Goal: Transaction & Acquisition: Purchase product/service

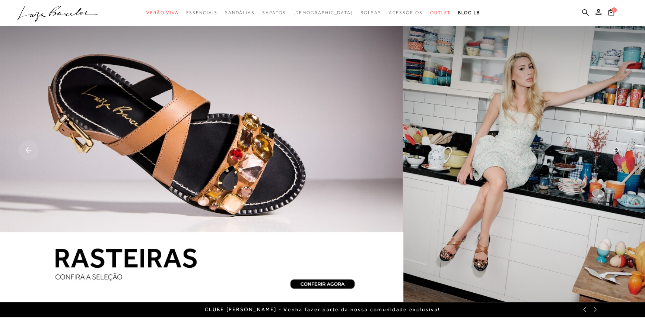
click at [584, 13] on icon at bounding box center [585, 12] width 7 height 7
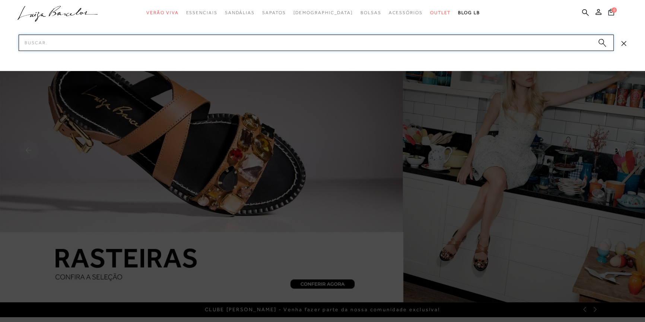
click at [379, 46] on input "Pesquisar" at bounding box center [316, 43] width 595 height 16
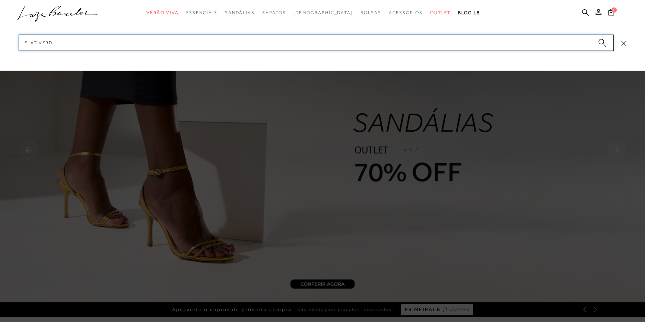
type input "flat verde"
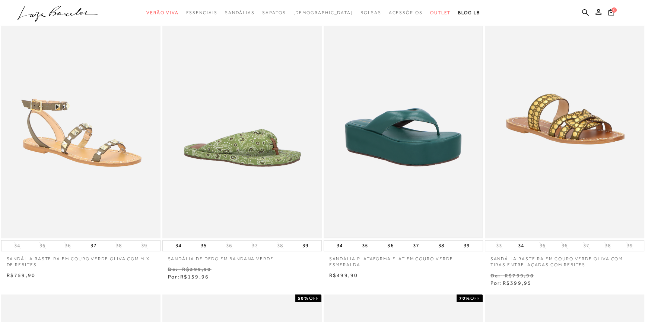
click at [420, 155] on img at bounding box center [403, 119] width 158 height 237
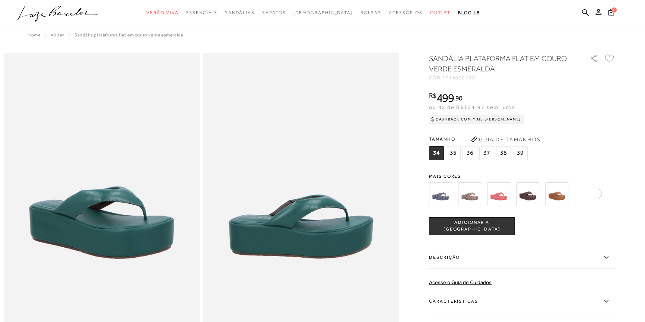
click at [465, 78] on span "1318000220" at bounding box center [458, 77] width 33 height 5
copy span "1318000220"
